Goal: Task Accomplishment & Management: Use online tool/utility

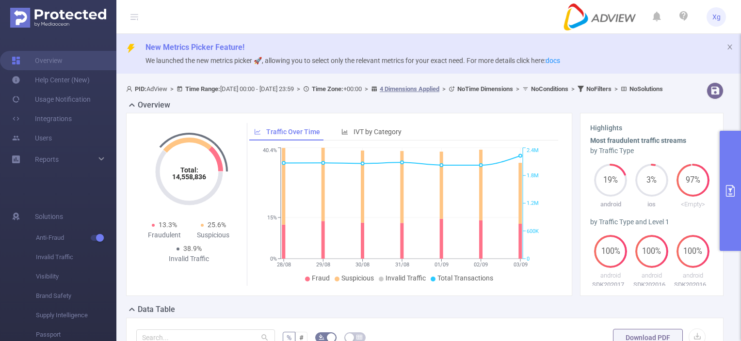
click at [727, 181] on button "primary" at bounding box center [729, 191] width 21 height 120
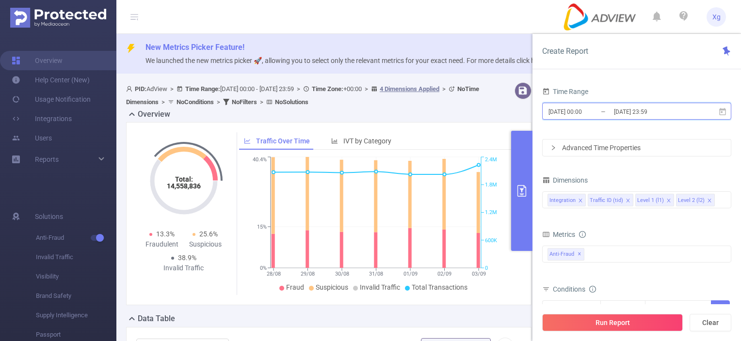
click at [723, 111] on icon at bounding box center [722, 112] width 9 height 9
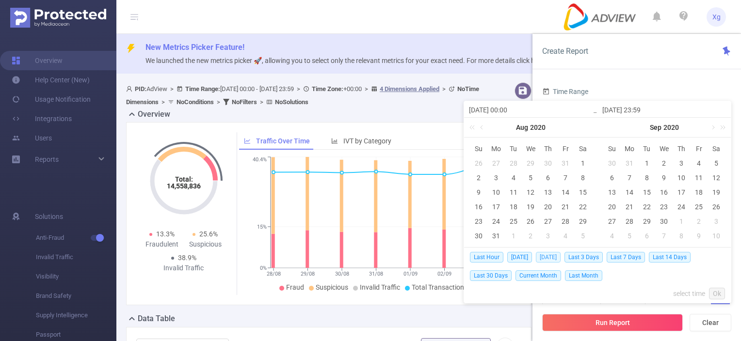
click at [540, 258] on span "[DATE]" at bounding box center [548, 257] width 25 height 11
type input "[DATE] 00:00"
type input "[DATE] 23:59"
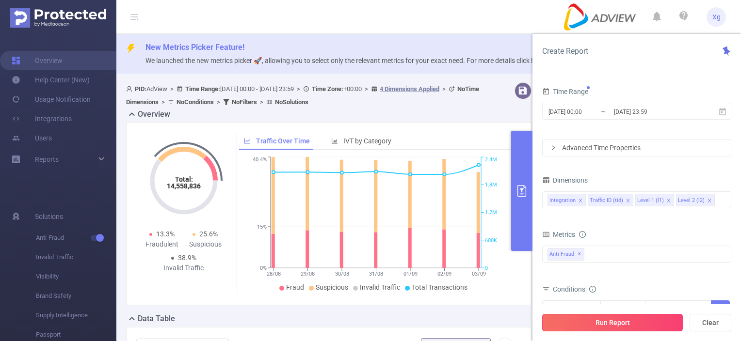
click at [609, 319] on button "Run Report" at bounding box center [612, 322] width 141 height 17
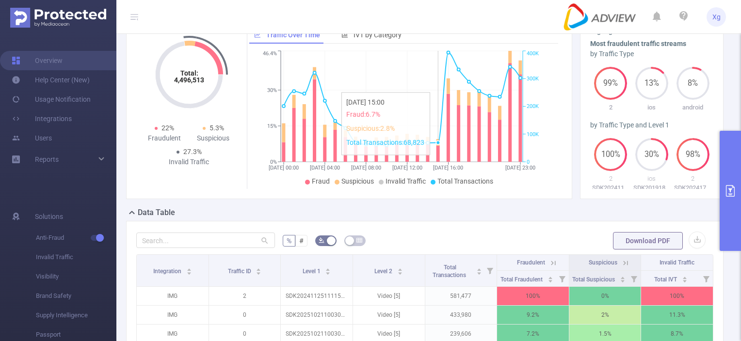
scroll to position [145, 0]
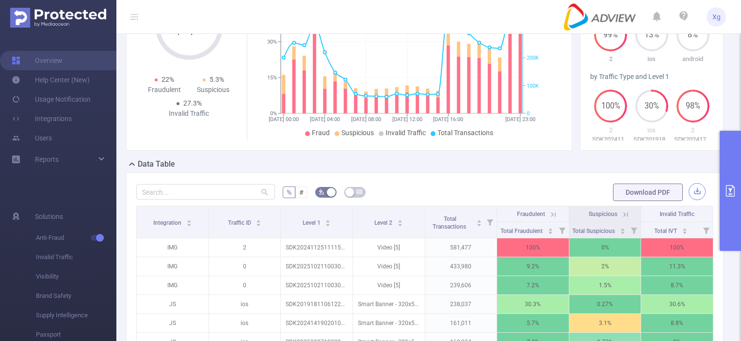
click at [690, 200] on button "button" at bounding box center [696, 191] width 17 height 17
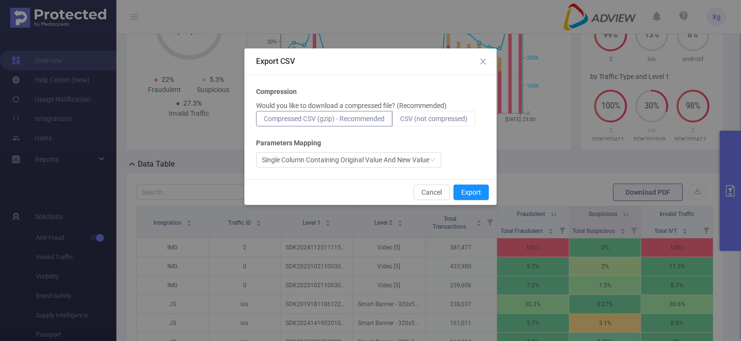
click at [447, 123] on label "CSV (not compressed)" at bounding box center [433, 119] width 83 height 16
click at [400, 121] on input "CSV (not compressed)" at bounding box center [400, 121] width 0 height 0
drag, startPoint x: 442, startPoint y: 192, endPoint x: 474, endPoint y: 185, distance: 32.3
click at [442, 192] on button "Cancel" at bounding box center [432, 193] width 36 height 16
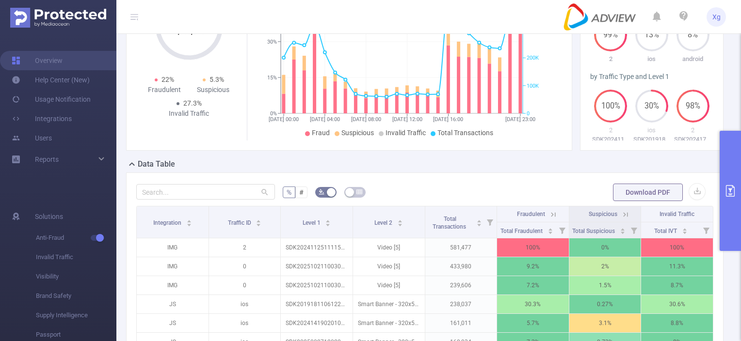
click at [731, 182] on button "primary" at bounding box center [729, 191] width 21 height 120
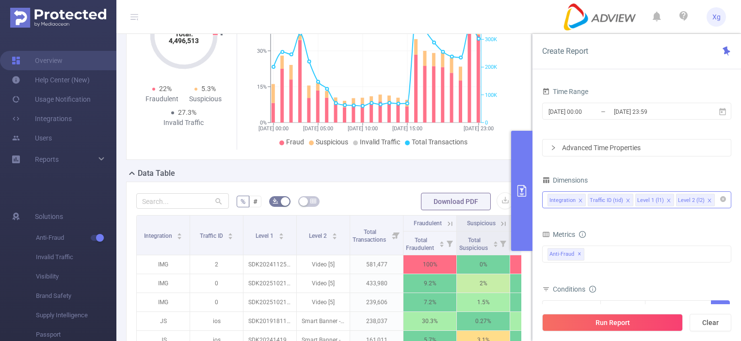
click at [707, 199] on icon "icon: close" at bounding box center [709, 200] width 5 height 5
click at [626, 324] on button "Run Report" at bounding box center [612, 322] width 141 height 17
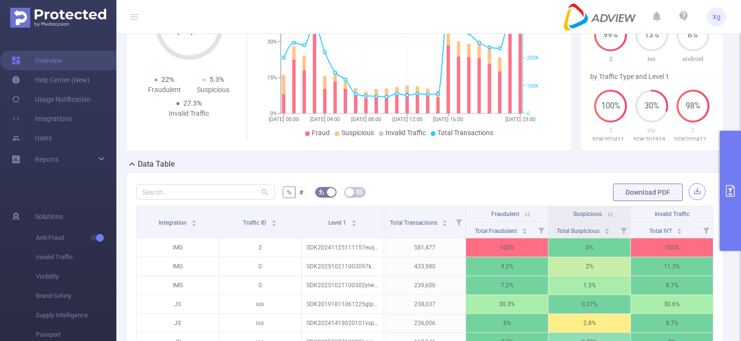
click at [692, 198] on button "button" at bounding box center [696, 191] width 17 height 17
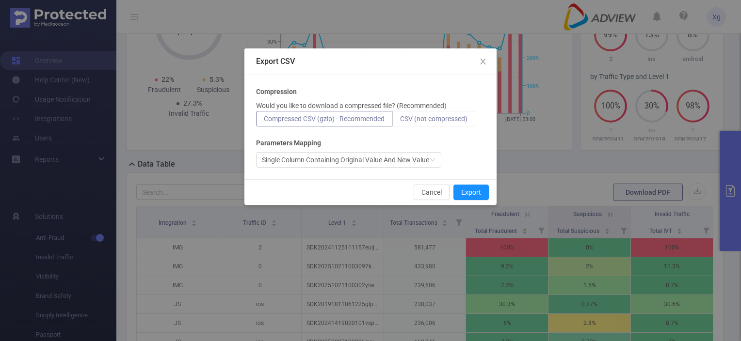
click at [440, 118] on span "CSV (not compressed)" at bounding box center [433, 119] width 67 height 8
click at [400, 121] on input "CSV (not compressed)" at bounding box center [400, 121] width 0 height 0
click at [470, 188] on button "Export" at bounding box center [470, 193] width 35 height 16
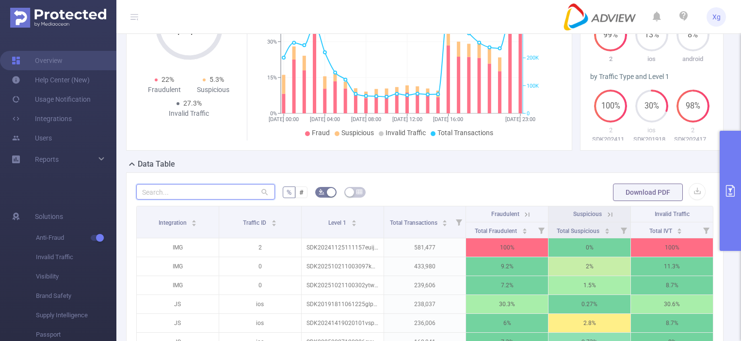
click at [175, 200] on input "text" at bounding box center [205, 192] width 139 height 16
paste input "sdk202500091208451o0xei80i431128"
type input "sdk202500091208451o0xei80i431128"
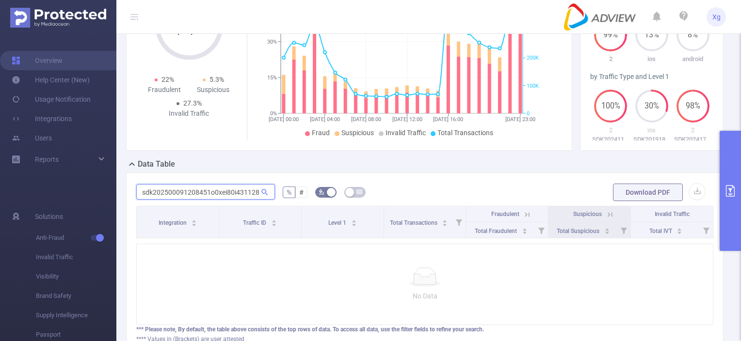
drag, startPoint x: 257, startPoint y: 199, endPoint x: 102, endPoint y: 191, distance: 155.9
click at [102, 191] on section "Overview Help Center (New) Usage Notification Integrations Users Reports Soluti…" at bounding box center [370, 170] width 741 height 341
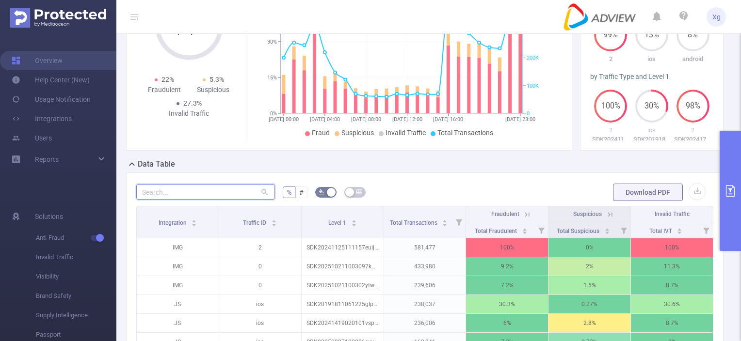
scroll to position [145, 0]
click at [166, 198] on input "text" at bounding box center [205, 192] width 139 height 16
paste input "sdk202515240307567huzguby61eglym"
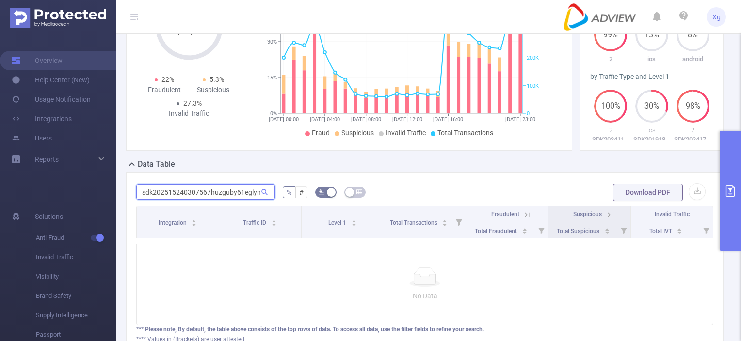
scroll to position [0, 3]
drag, startPoint x: 137, startPoint y: 204, endPoint x: 398, endPoint y: 209, distance: 260.4
click at [398, 202] on form "sdk202515240307567huzguby61eglym % # Download PDF" at bounding box center [424, 192] width 577 height 19
paste input "3240107442f1f7it86qo2fde"
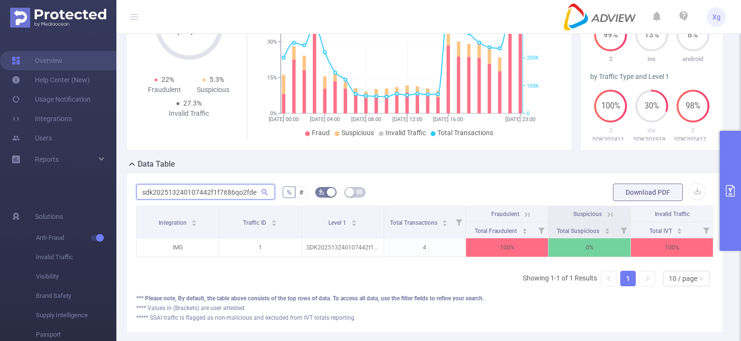
scroll to position [145, 0]
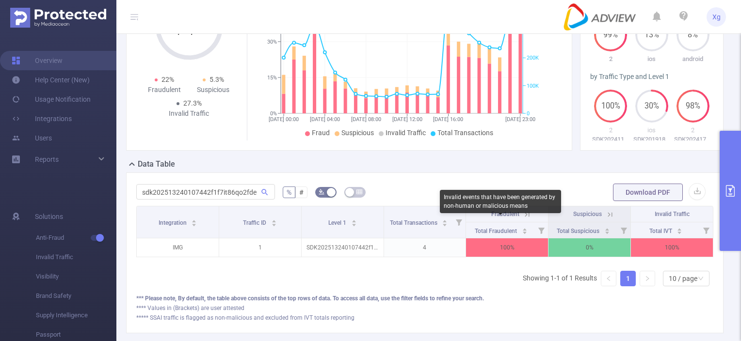
click at [504, 218] on span "Fraudulent" at bounding box center [505, 214] width 28 height 7
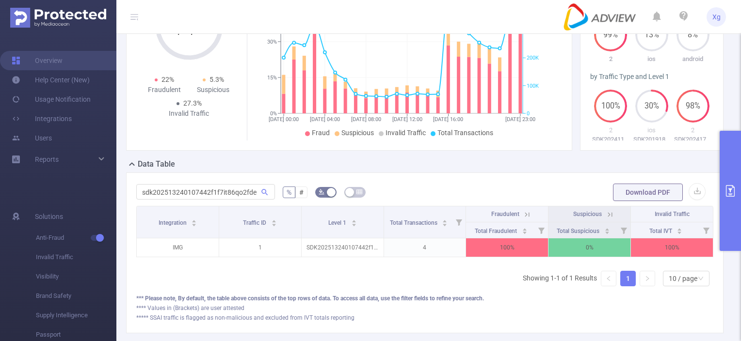
click at [526, 219] on icon at bounding box center [527, 214] width 9 height 9
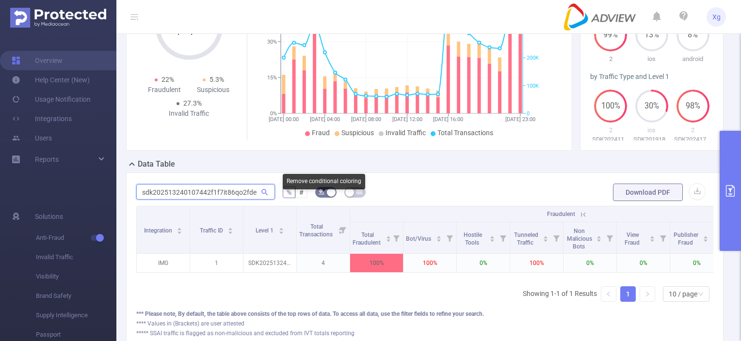
drag, startPoint x: 140, startPoint y: 199, endPoint x: 320, endPoint y: 198, distance: 179.9
click at [320, 198] on form "sdk202513240107442f1f7it86qo2fde % # Download PDF" at bounding box center [424, 192] width 577 height 19
paste input "0019120826o4de6w501iwx9pt"
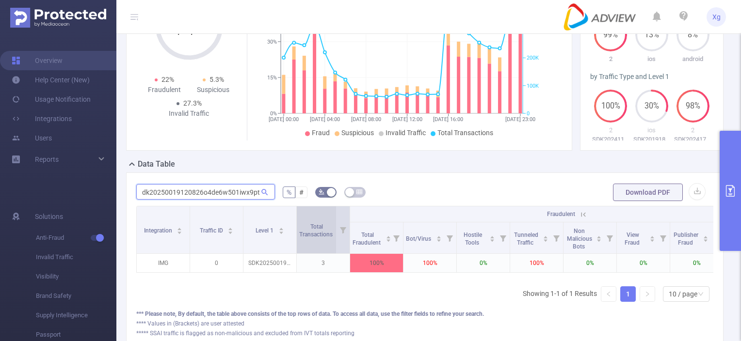
type input "sdk20250019120826o4de6w501iwx9pt"
click at [335, 235] on div "Total Transactions" at bounding box center [321, 229] width 44 height 17
click at [330, 231] on span "Total Transactions" at bounding box center [316, 229] width 35 height 17
click at [520, 223] on th "Fraudulent" at bounding box center [563, 215] width 427 height 16
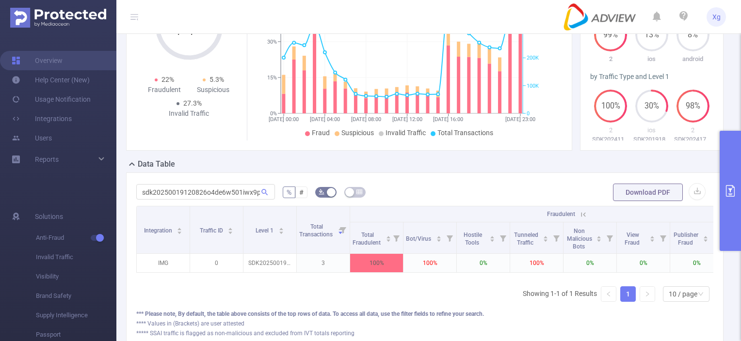
click at [585, 217] on icon at bounding box center [583, 214] width 4 height 4
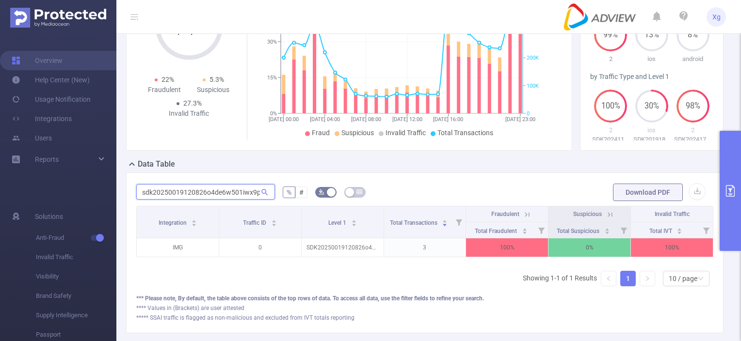
scroll to position [0, 3]
paste input "text"
drag, startPoint x: 138, startPoint y: 200, endPoint x: 471, endPoint y: 195, distance: 333.1
click at [471, 195] on form "sdk20250019120826o4de6w501iwx9pt % # Download PDF" at bounding box center [424, 192] width 577 height 19
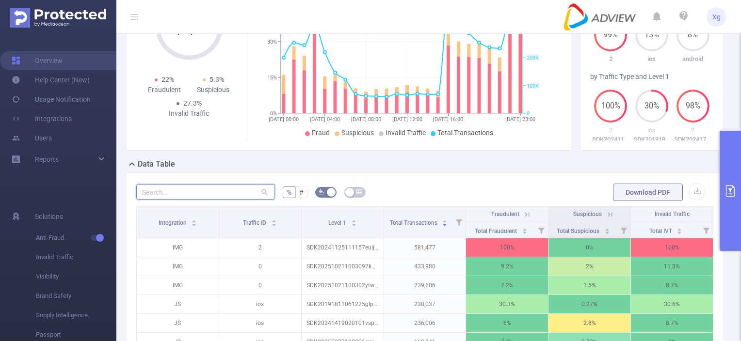
scroll to position [0, 0]
paste input "sdk20250019120826o4de6w501iwx9pt"
type input "sdk20250019120826o4de6w501iwx9pt"
